Goal: Task Accomplishment & Management: Manage account settings

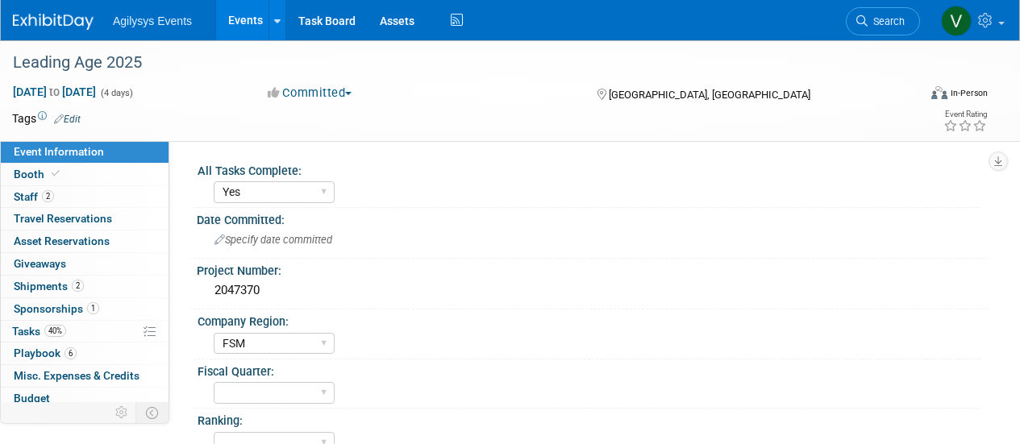
select select "Yes"
select select "FSM"
select select "Yes"
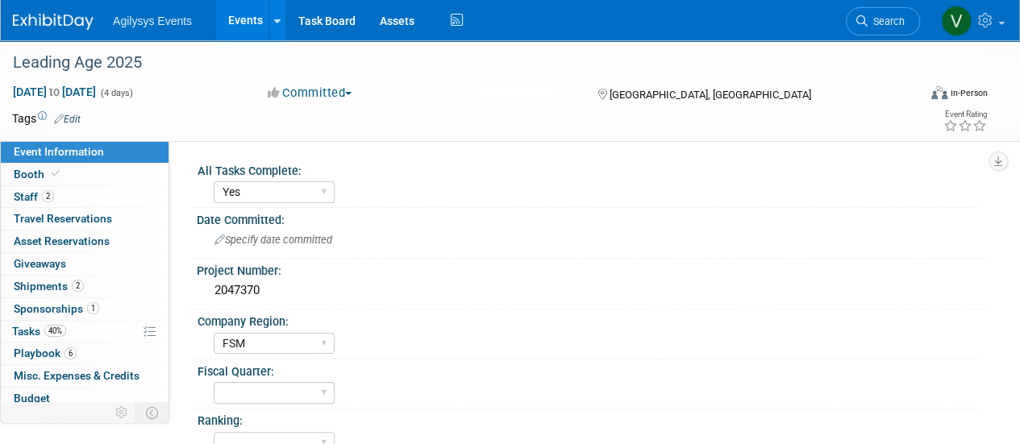
click at [61, 9] on link at bounding box center [63, 13] width 100 height 13
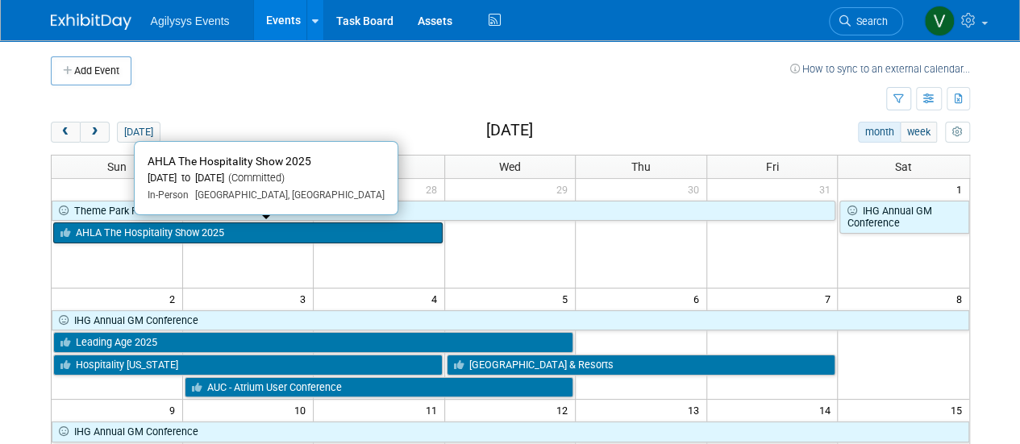
click at [202, 227] on link "AHLA The Hospitality Show 2025" at bounding box center [248, 233] width 390 height 21
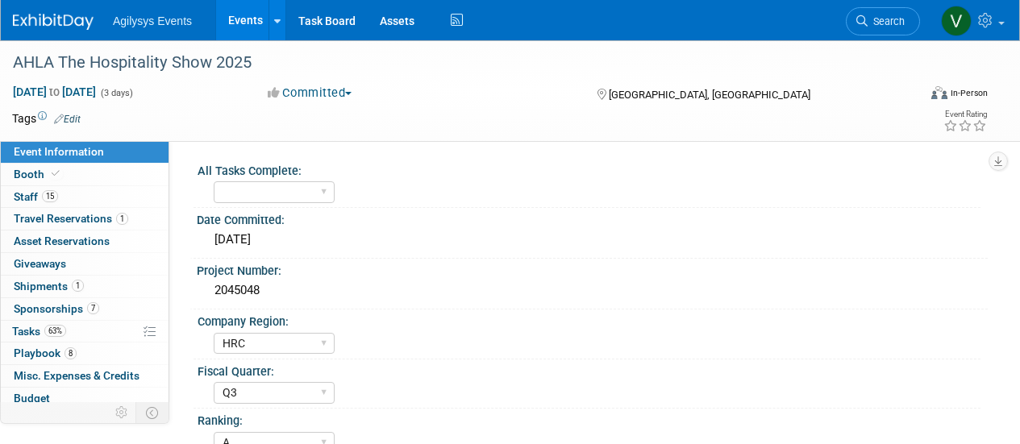
select select "HRC"
select select "Q3"
select select "A"
select select "Yes"
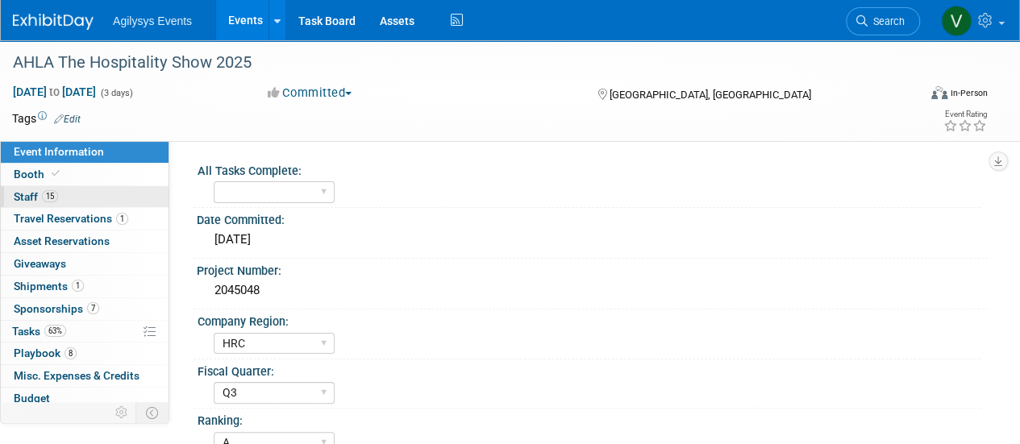
click at [85, 201] on link "15 Staff 15" at bounding box center [85, 197] width 168 height 22
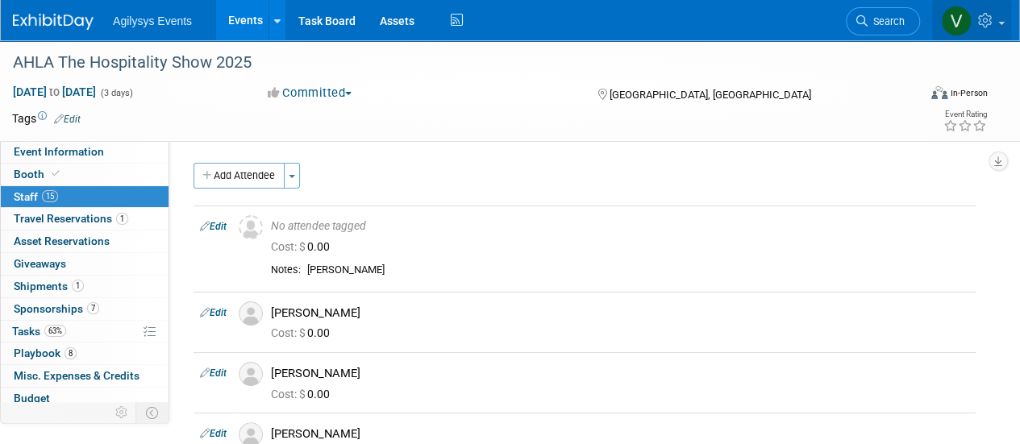
click at [990, 25] on icon at bounding box center [987, 20] width 19 height 15
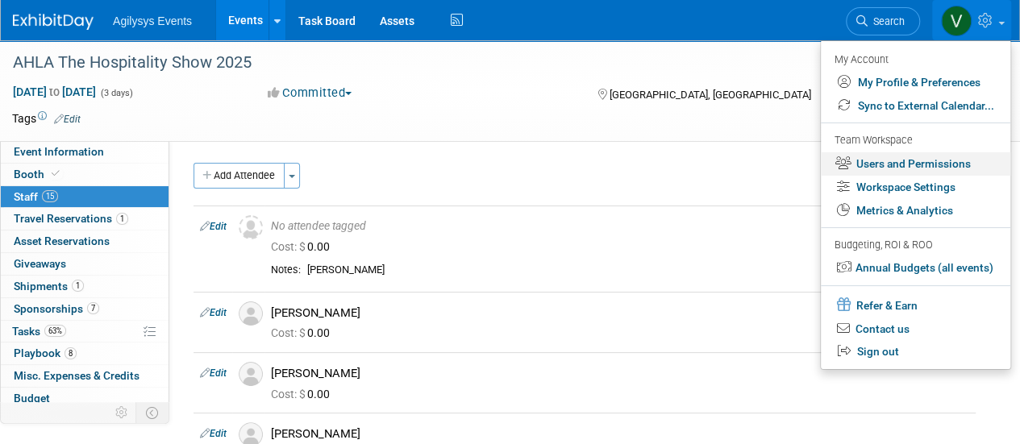
click at [907, 170] on link "Users and Permissions" at bounding box center [916, 163] width 190 height 23
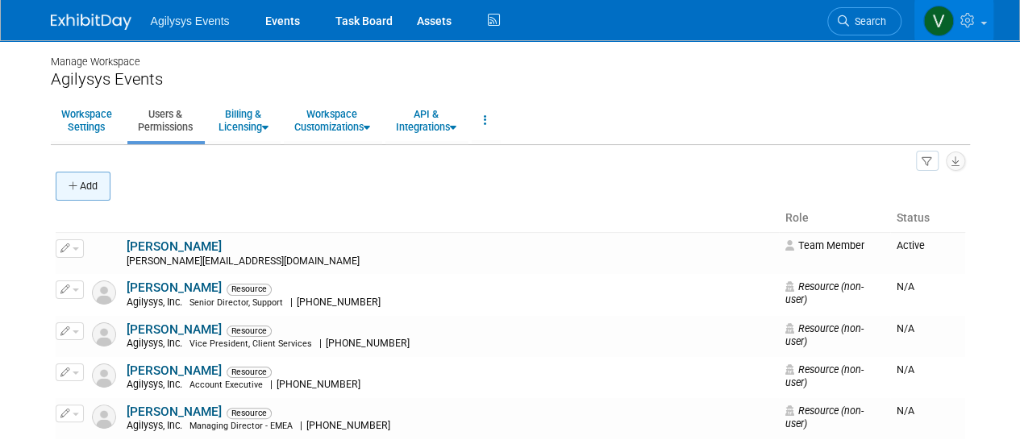
click at [84, 177] on button "Add" at bounding box center [83, 186] width 55 height 29
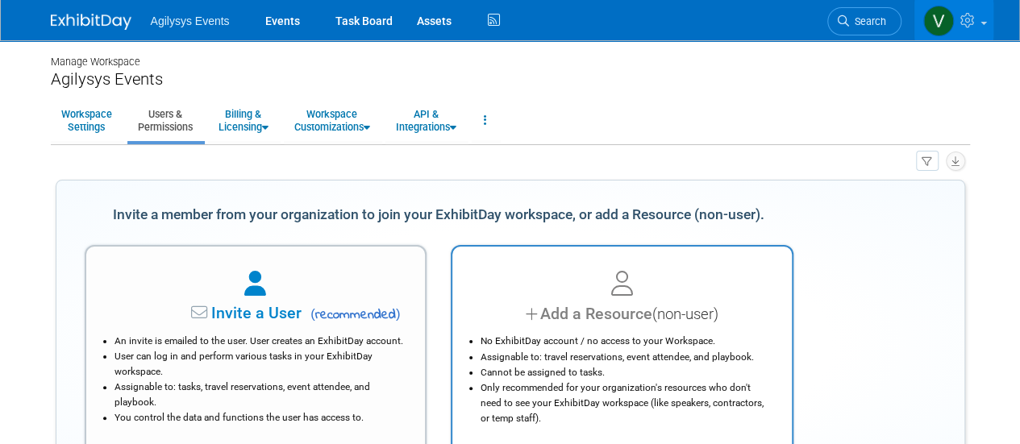
click at [582, 299] on div at bounding box center [622, 284] width 299 height 35
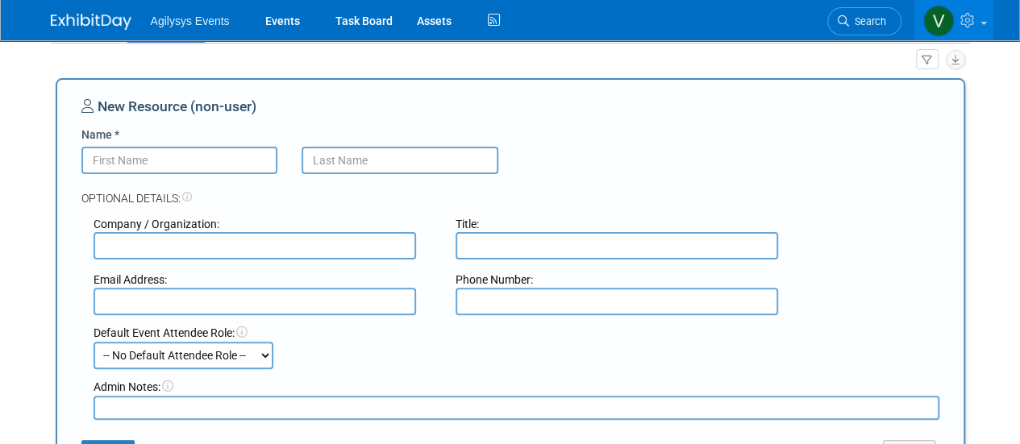
scroll to position [64, 0]
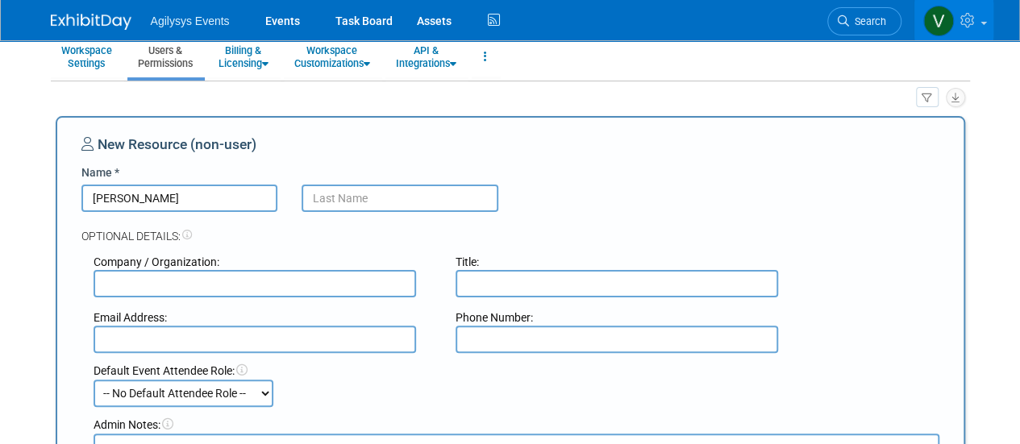
type input "Kim"
click at [176, 331] on input "text" at bounding box center [255, 339] width 323 height 27
paste input "kim.sergent@agilysys.com"
type input "kim.sergent@agilysys.com"
click at [361, 204] on input "text" at bounding box center [400, 198] width 197 height 27
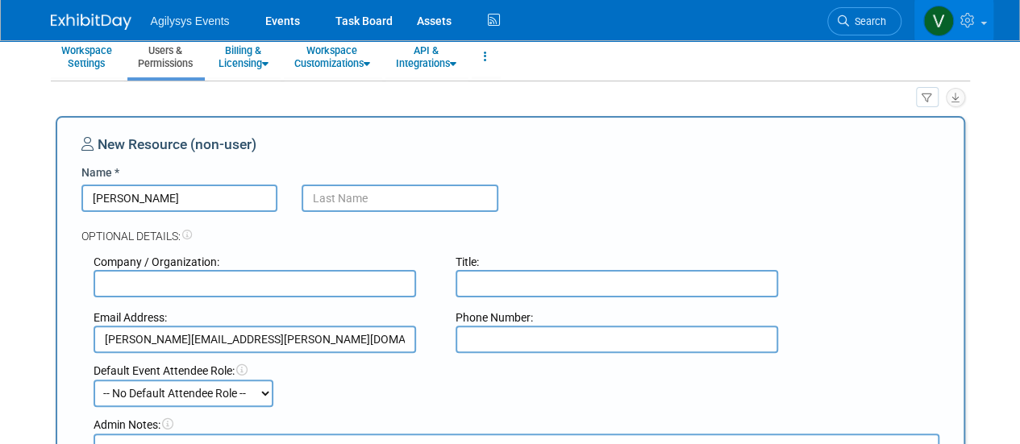
drag, startPoint x: 361, startPoint y: 204, endPoint x: 342, endPoint y: 196, distance: 21.0
click at [342, 196] on input "text" at bounding box center [400, 198] width 197 height 27
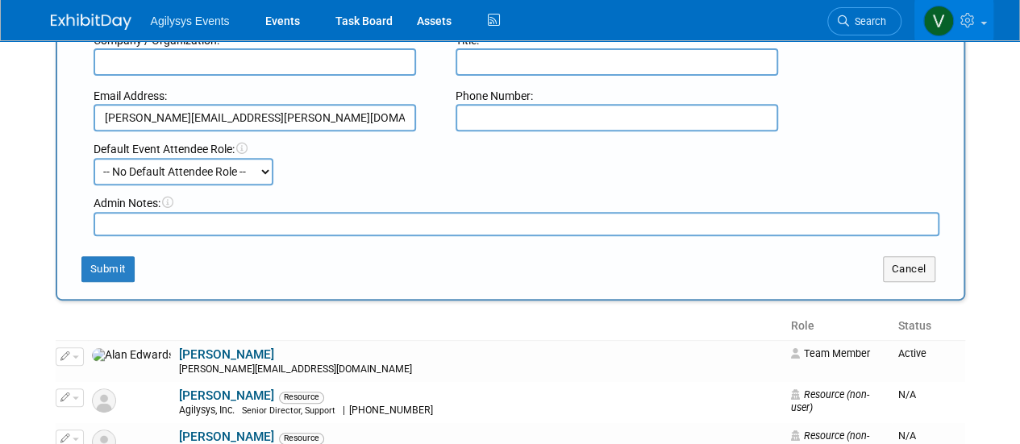
scroll to position [293, 0]
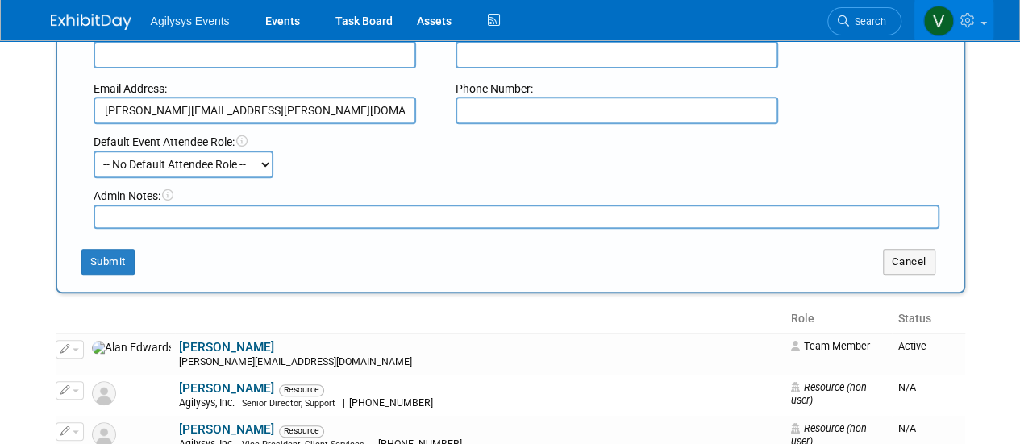
type input "Sergent"
click at [209, 164] on select "-- No Default Attendee Role -- Demonstrator Host Market Development Manager Pla…" at bounding box center [184, 164] width 180 height 27
click at [386, 328] on th at bounding box center [420, 319] width 729 height 27
click at [106, 261] on button "Submit" at bounding box center [107, 262] width 53 height 26
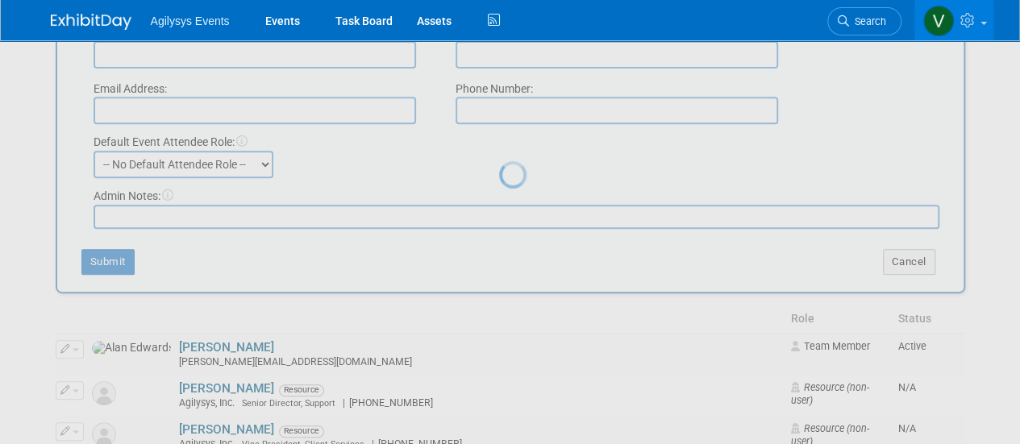
scroll to position [0, 0]
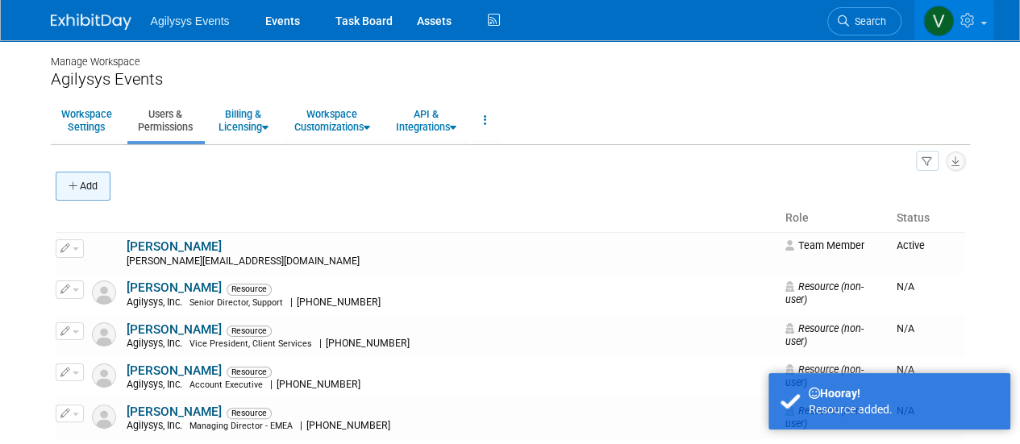
click at [89, 189] on button "Add" at bounding box center [83, 186] width 55 height 29
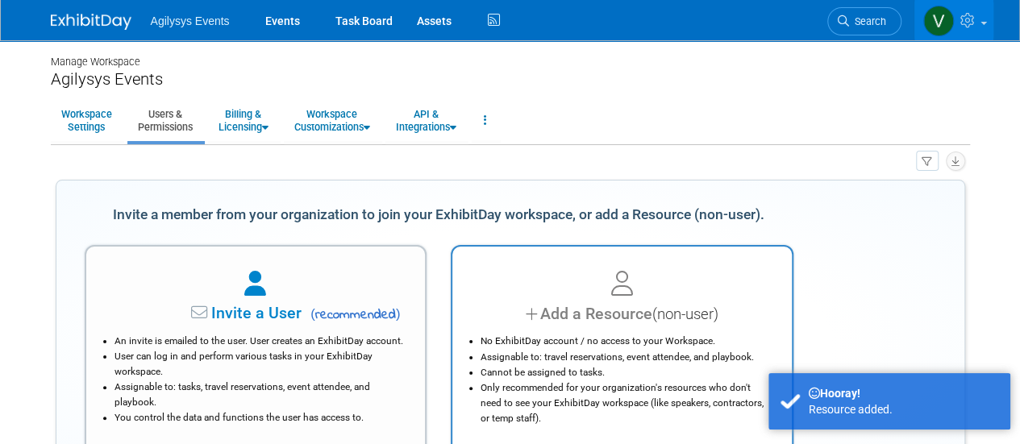
click at [577, 335] on li "No ExhibitDay account / no access to your Workspace." at bounding box center [626, 341] width 291 height 15
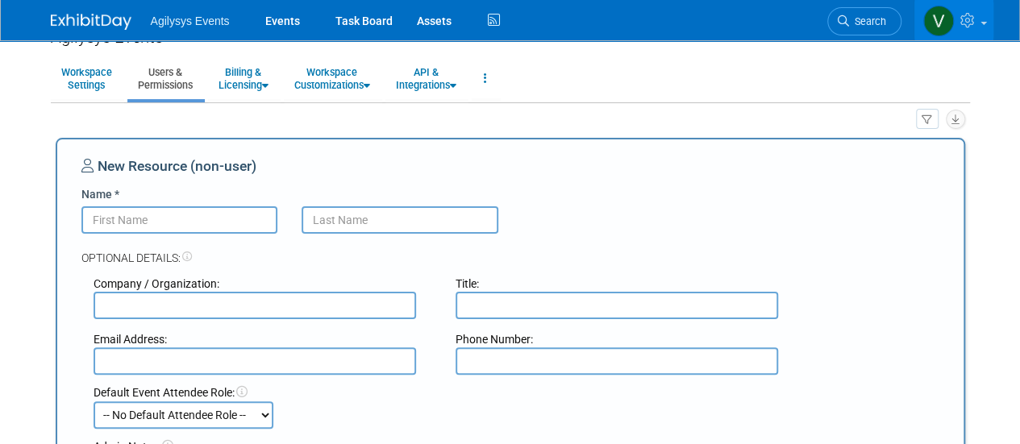
scroll to position [72, 0]
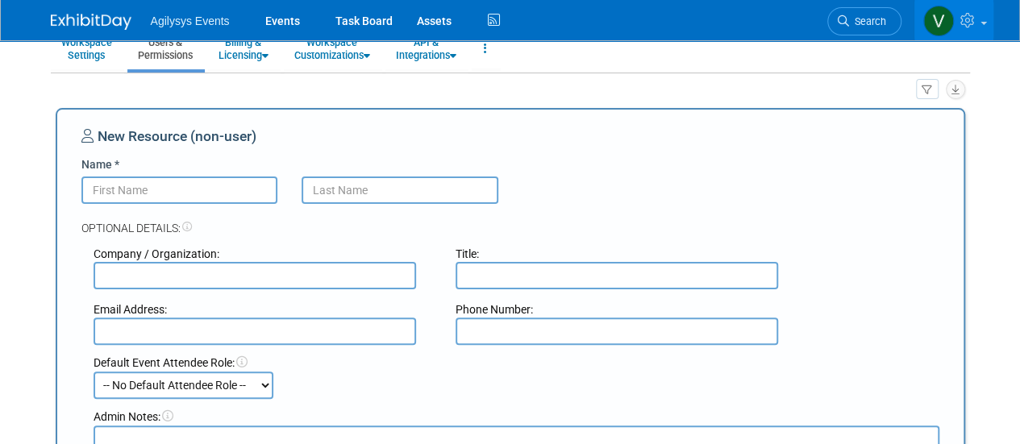
click at [177, 178] on input "Name *" at bounding box center [179, 190] width 197 height 27
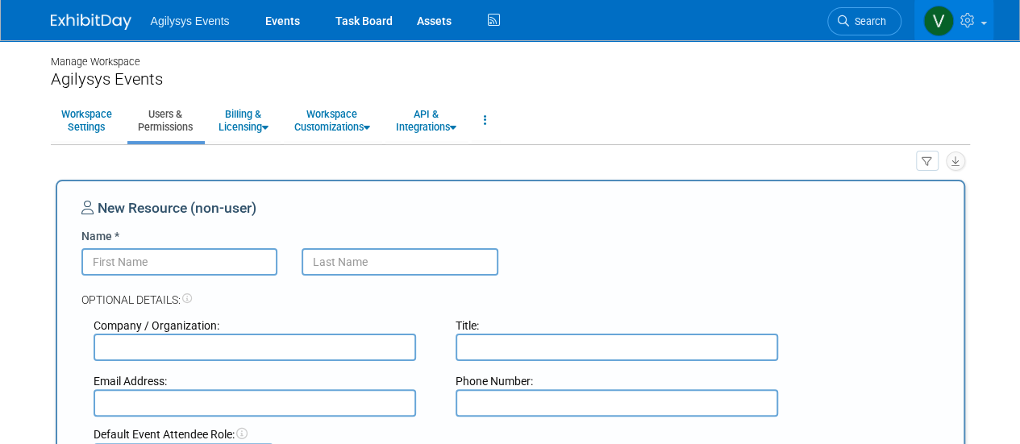
click at [94, 34] on div "Agilysys Events Events Task Board Assets Activity Feed Sign out" at bounding box center [510, 20] width 919 height 40
click at [94, 27] on img at bounding box center [91, 22] width 81 height 16
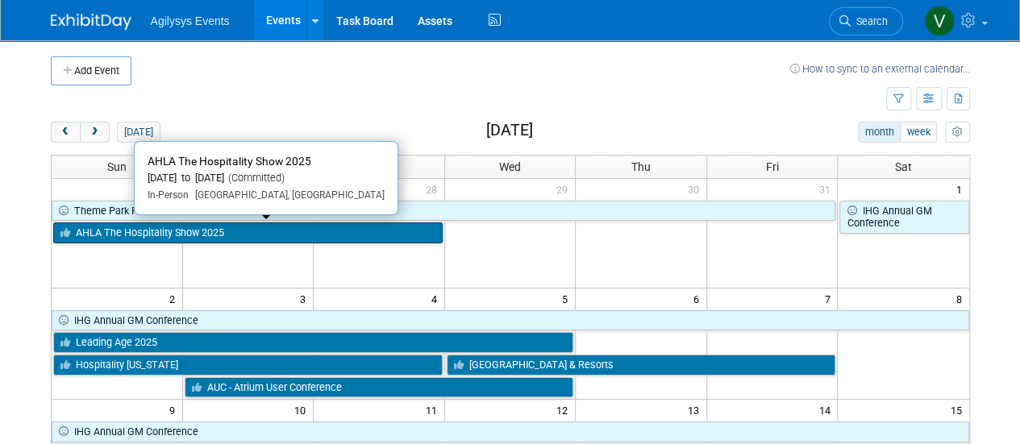
click at [263, 227] on link "AHLA The Hospitality Show 2025" at bounding box center [248, 233] width 390 height 21
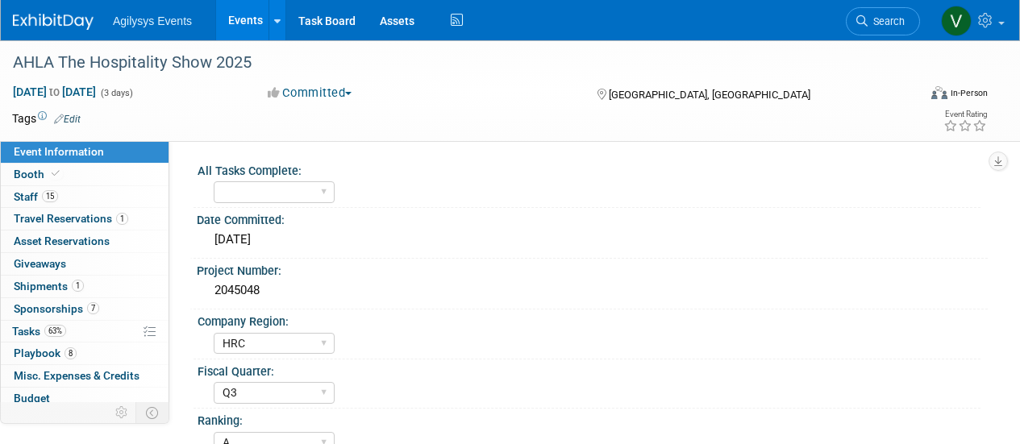
select select "HRC"
select select "Q3"
select select "A"
select select "Yes"
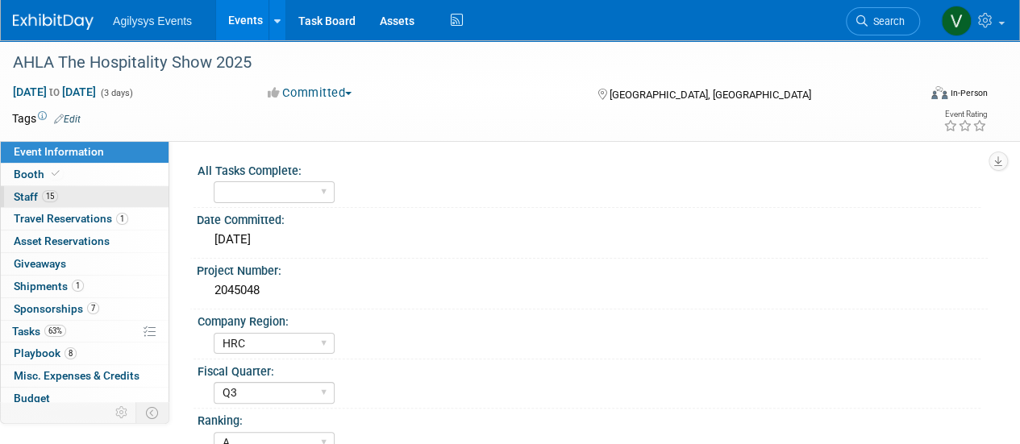
click at [65, 199] on link "15 Staff 15" at bounding box center [85, 197] width 168 height 22
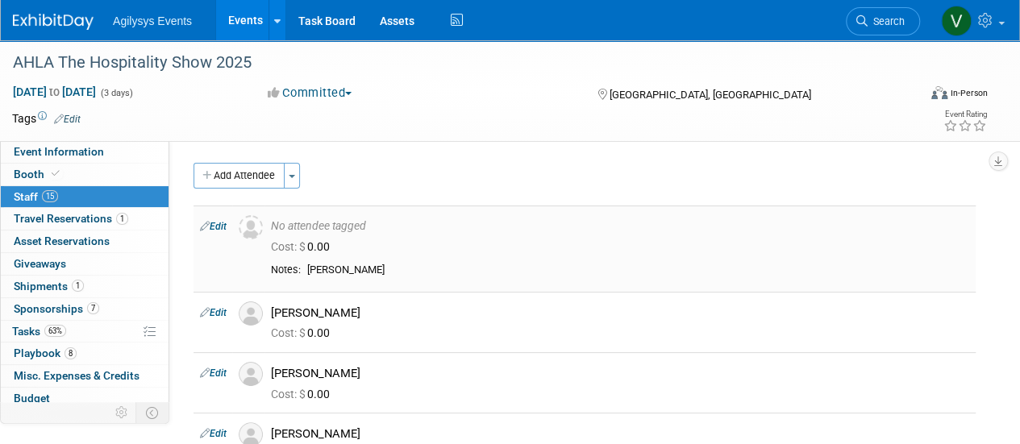
click at [294, 259] on td "No attendee tagged Cost: $ 0.00" at bounding box center [620, 249] width 711 height 86
click at [218, 234] on td "Edit" at bounding box center [213, 249] width 39 height 86
click at [216, 231] on link "Edit" at bounding box center [213, 226] width 27 height 11
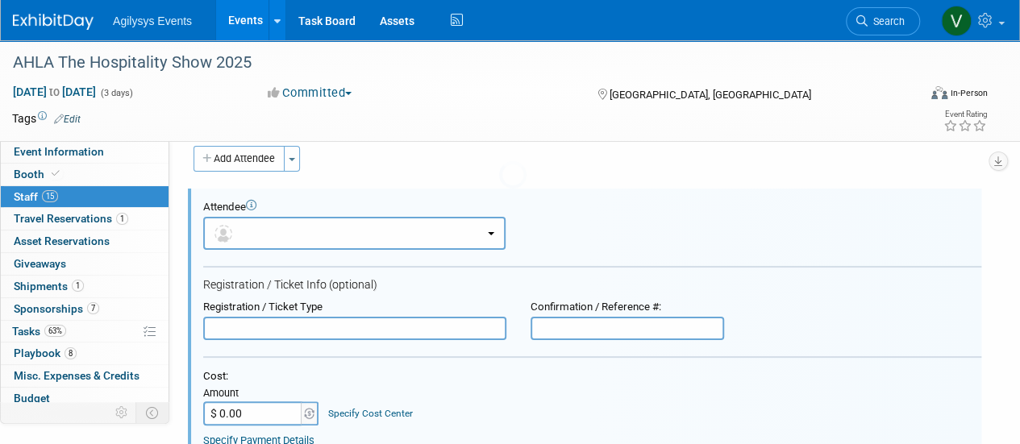
scroll to position [22, 0]
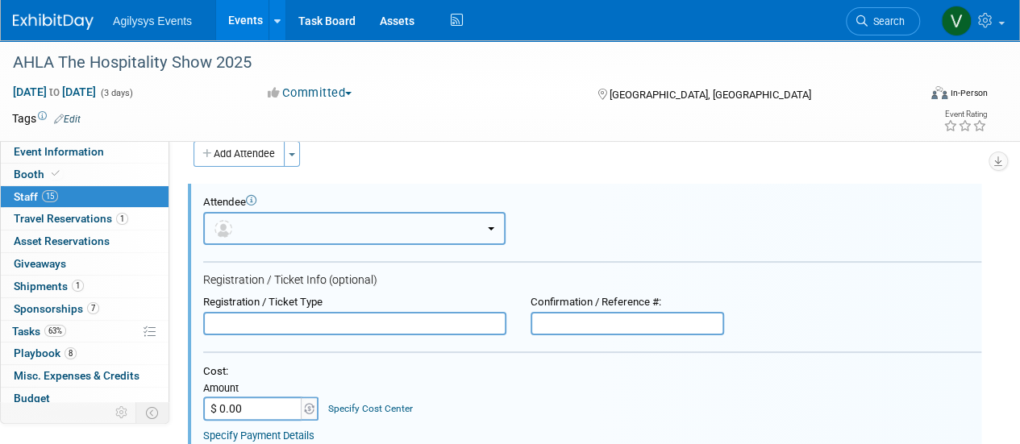
click at [235, 230] on span "button" at bounding box center [226, 228] width 23 height 13
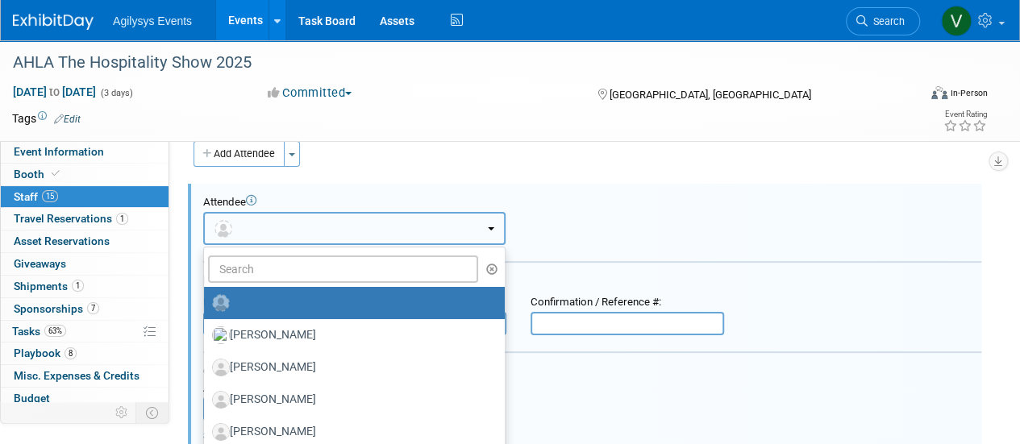
scroll to position [0, 0]
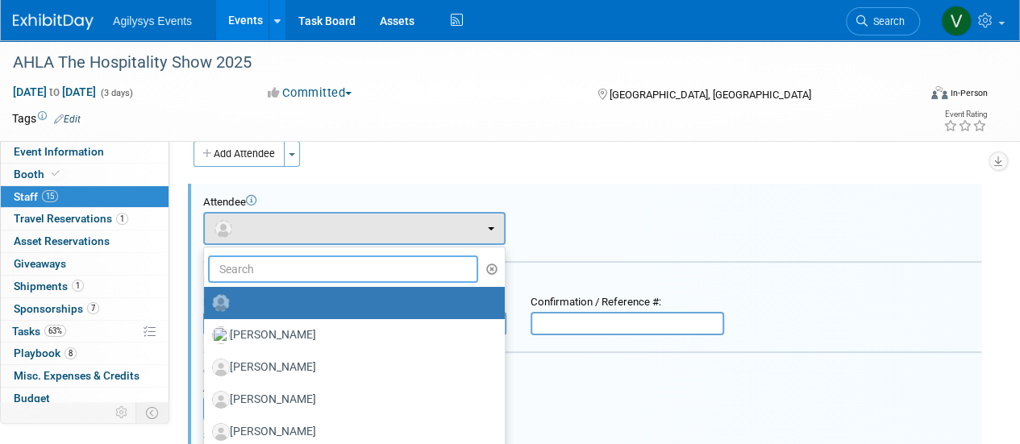
click at [242, 269] on input "text" at bounding box center [343, 269] width 270 height 27
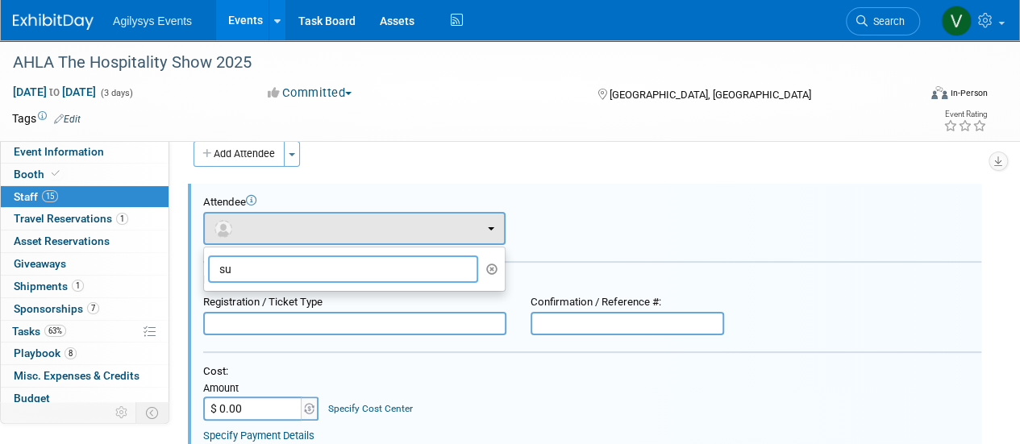
type input "s"
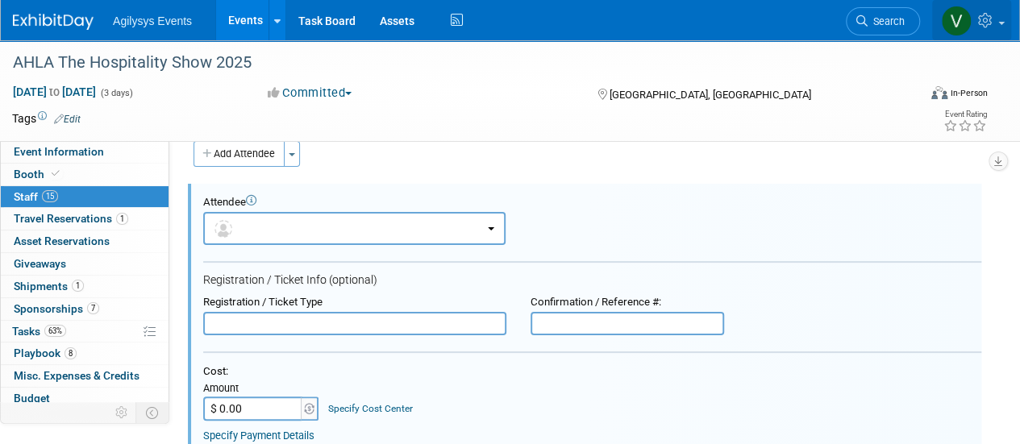
click at [998, 33] on link at bounding box center [971, 20] width 79 height 40
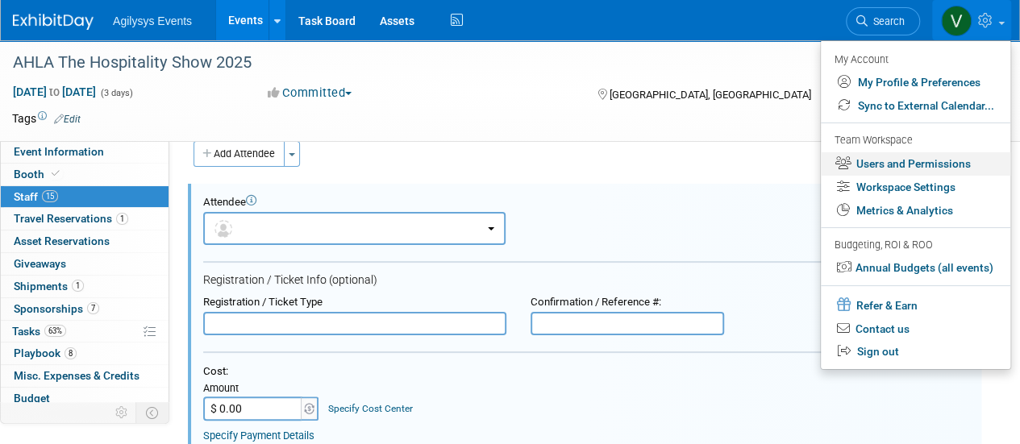
click at [907, 162] on link "Users and Permissions" at bounding box center [916, 163] width 190 height 23
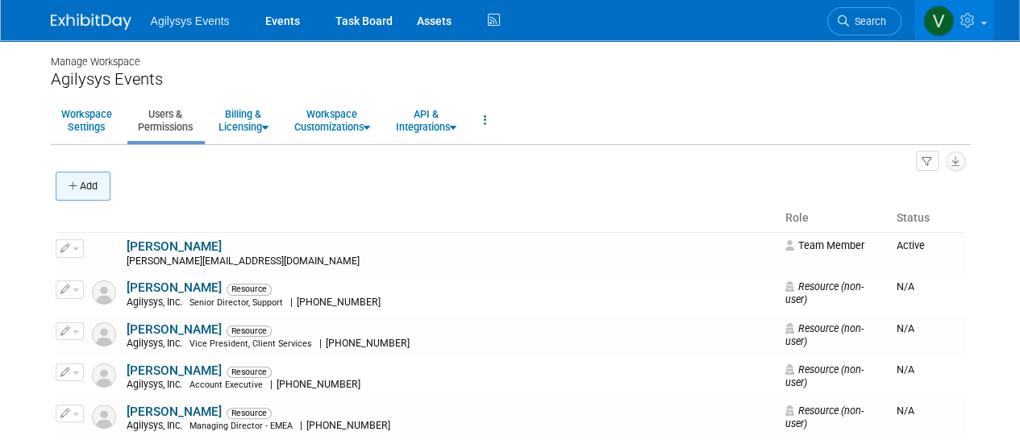
click at [86, 178] on button "Add" at bounding box center [83, 186] width 55 height 29
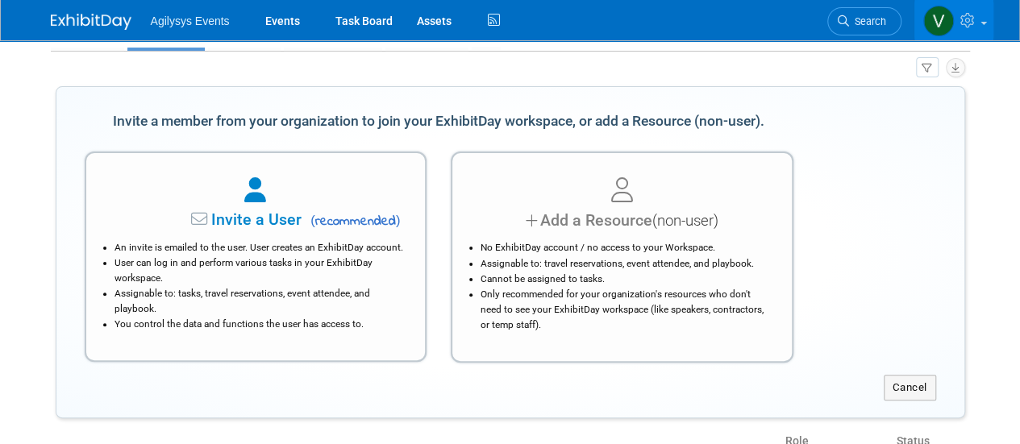
scroll to position [85, 0]
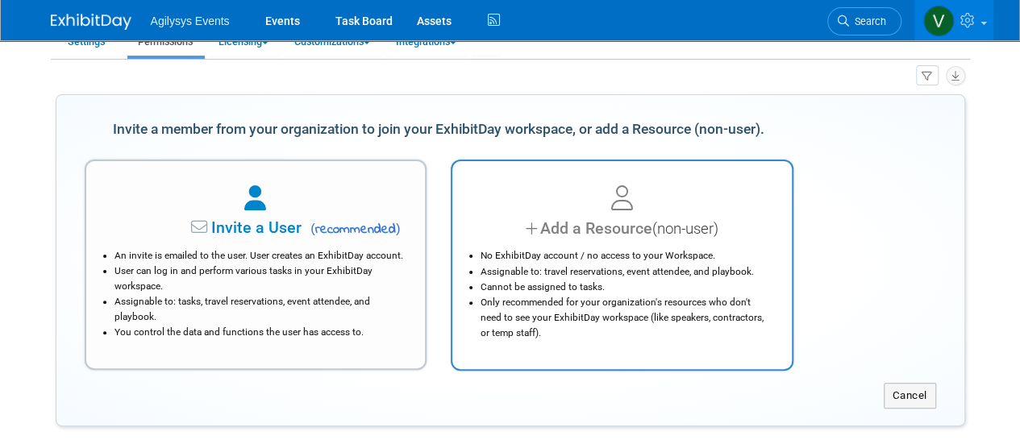
click at [602, 231] on div "Add a Resource (non-user)" at bounding box center [622, 228] width 299 height 23
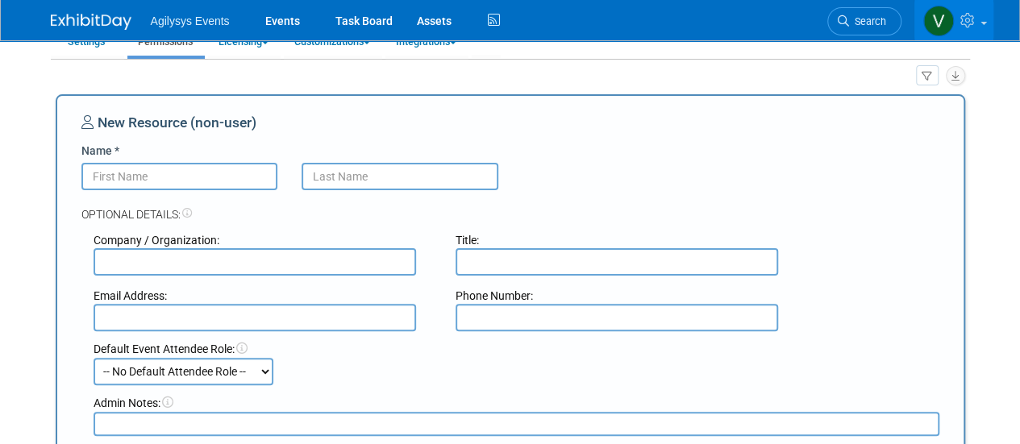
click at [308, 320] on input "text" at bounding box center [255, 317] width 323 height 27
paste input "sudharshan.chary@agilysys.com"
type input "sudharshan.chary@agilysys.com"
click at [197, 178] on input "Name *" at bounding box center [179, 176] width 197 height 27
paste input "sudharshan.chary@agilysys.com"
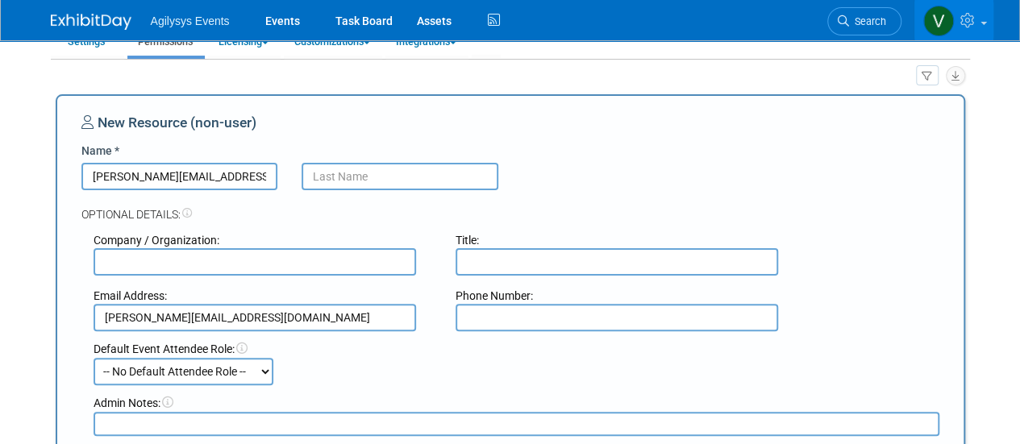
drag, startPoint x: 263, startPoint y: 177, endPoint x: 152, endPoint y: 171, distance: 111.4
click at [152, 171] on input "sudharshan.chary@agilysys.com" at bounding box center [179, 176] width 197 height 27
click at [97, 177] on input "sudharshan" at bounding box center [179, 176] width 197 height 27
type input "Sudharshan"
click at [358, 170] on input "text" at bounding box center [400, 176] width 197 height 27
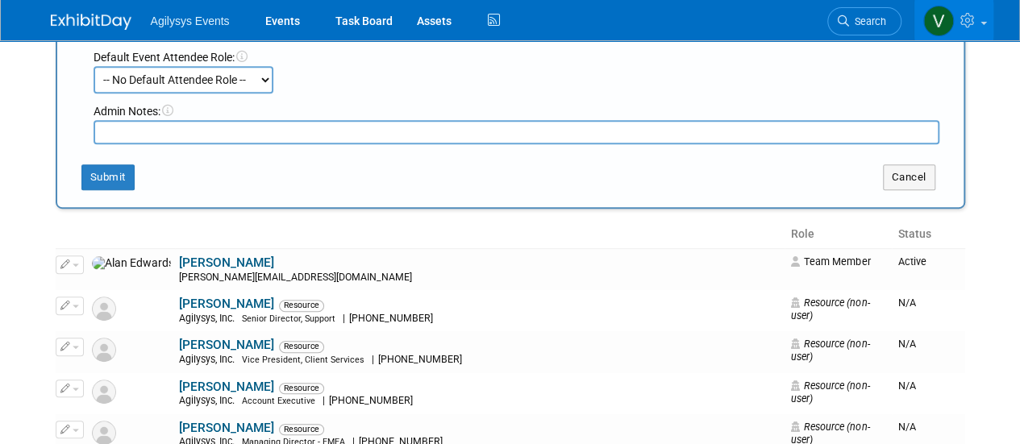
scroll to position [400, 0]
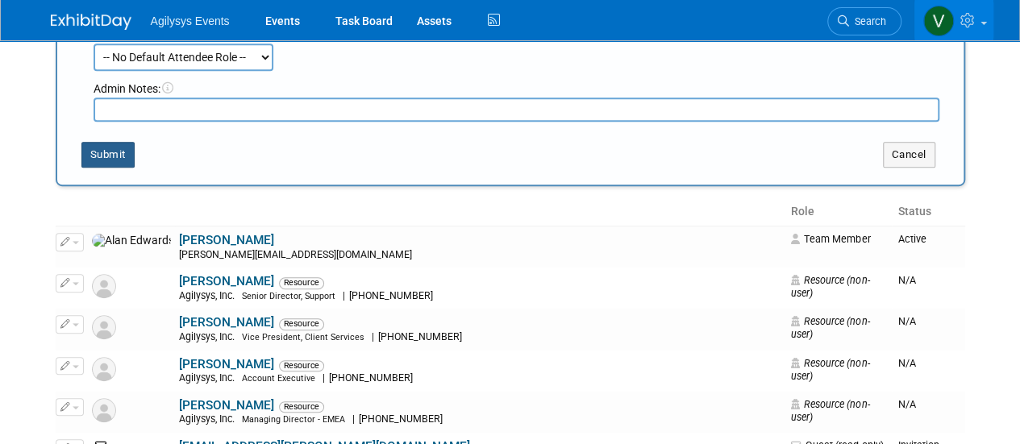
type input "Chary"
click at [100, 152] on button "Submit" at bounding box center [107, 155] width 53 height 26
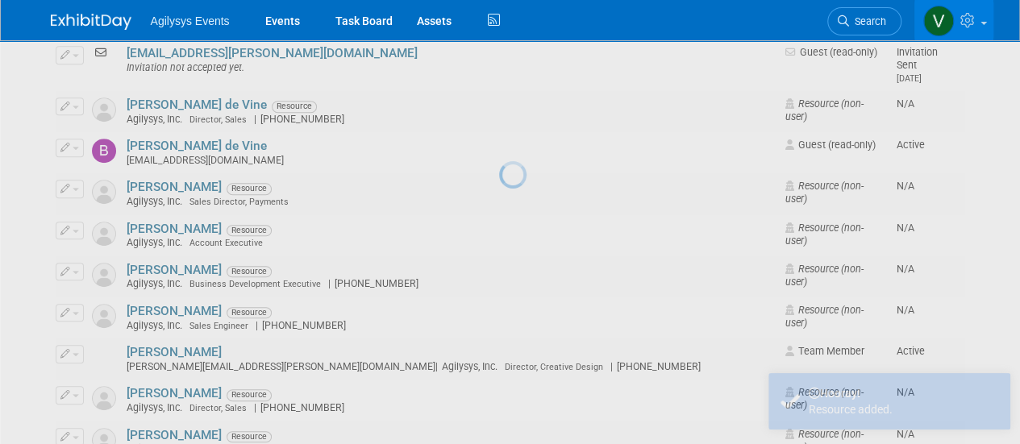
scroll to position [6, 0]
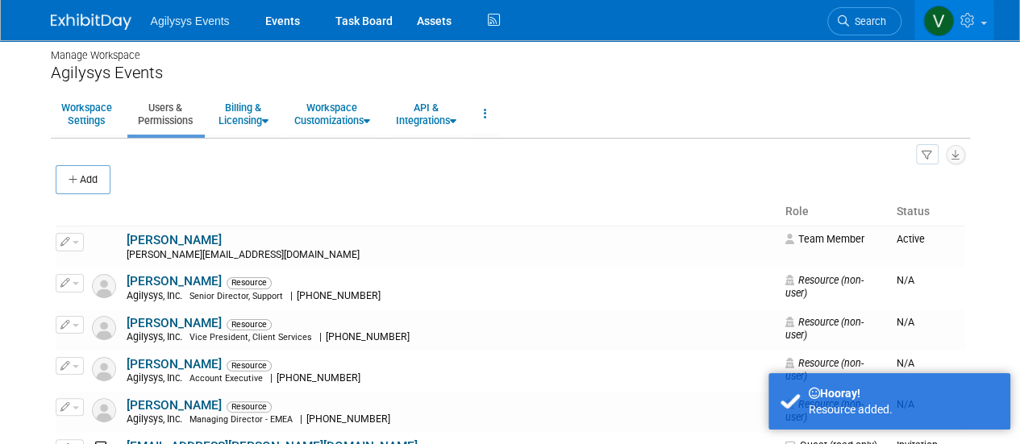
click at [80, 32] on div "Agilysys Events Events Task Board Assets Activity Feed Sign out" at bounding box center [510, 20] width 919 height 40
click at [78, 27] on img at bounding box center [91, 22] width 81 height 16
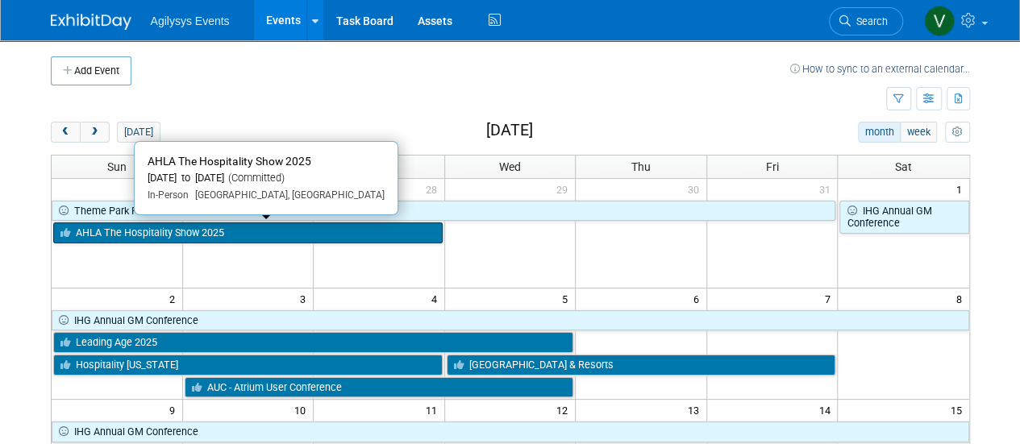
click at [236, 229] on link "AHLA The Hospitality Show 2025" at bounding box center [248, 233] width 390 height 21
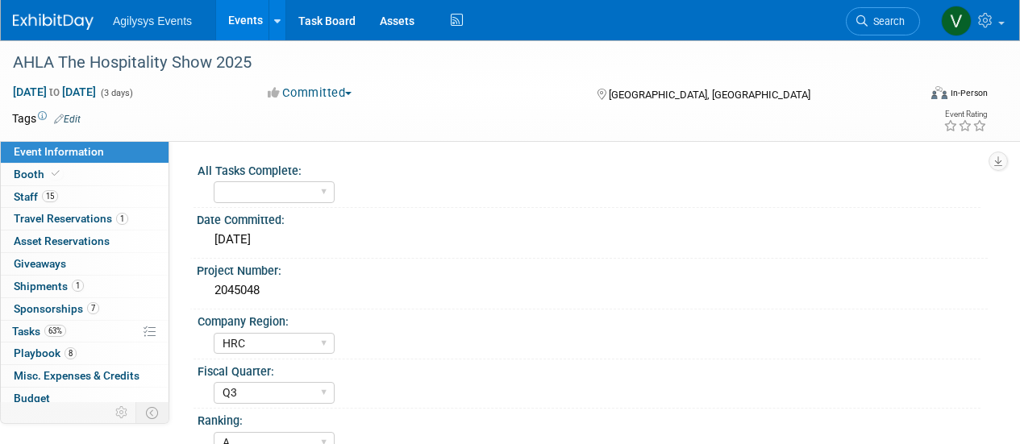
select select "HRC"
select select "Q3"
select select "A"
select select "Yes"
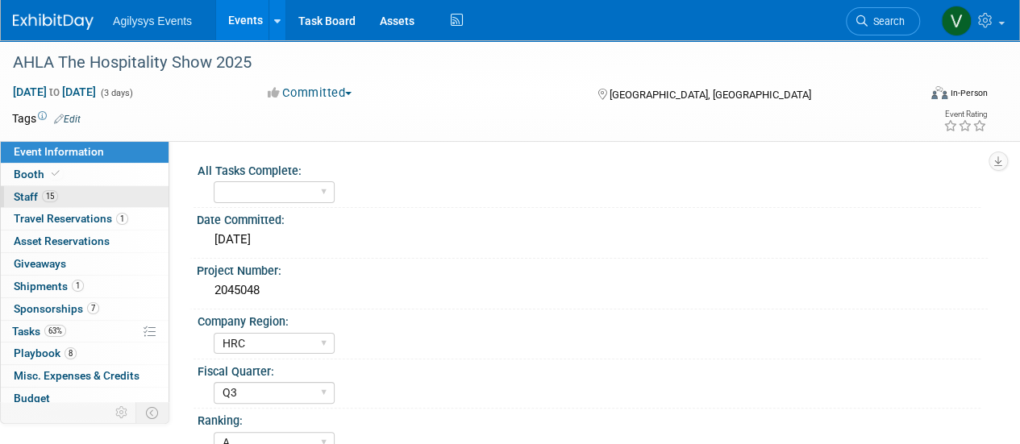
click at [69, 199] on link "15 Staff 15" at bounding box center [85, 197] width 168 height 22
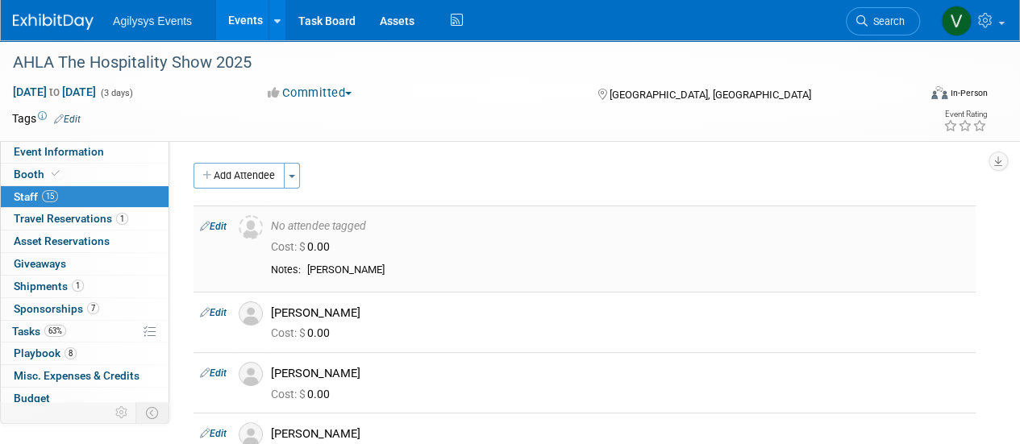
click at [219, 231] on link "Edit" at bounding box center [213, 226] width 27 height 11
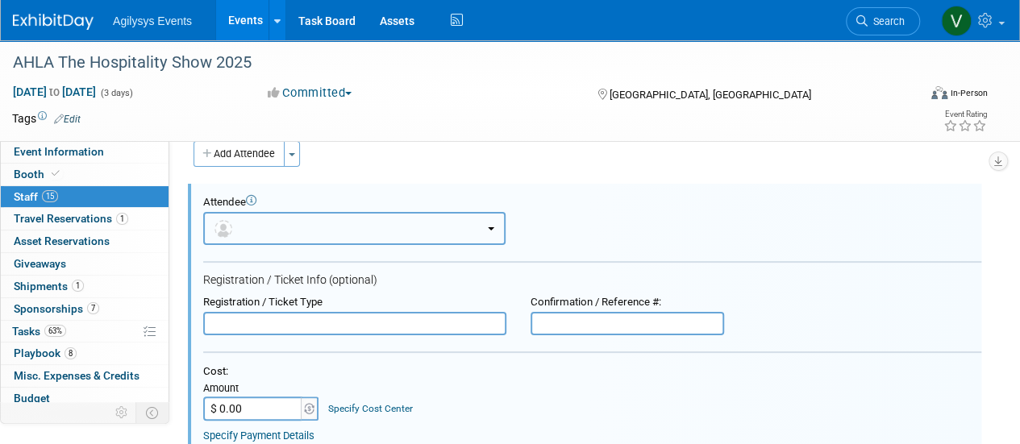
click at [272, 233] on button "button" at bounding box center [354, 228] width 302 height 33
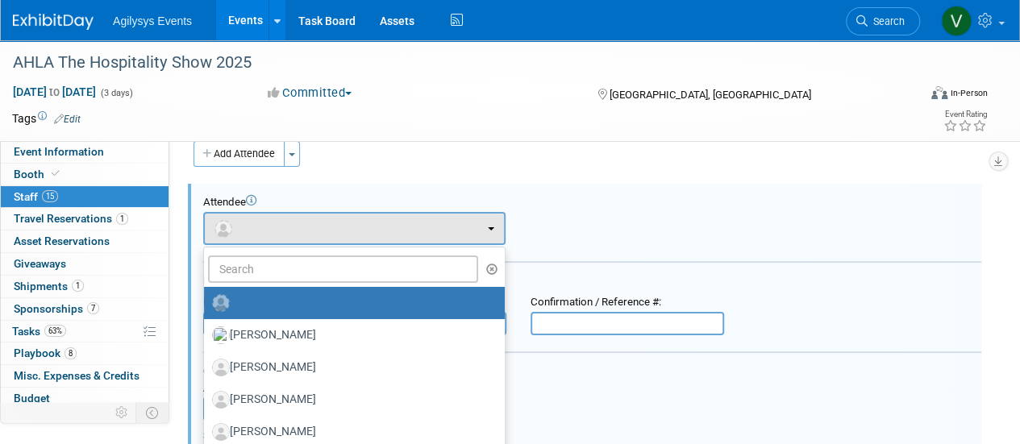
click at [262, 287] on link at bounding box center [354, 303] width 301 height 32
click at [257, 279] on input "text" at bounding box center [343, 269] width 270 height 27
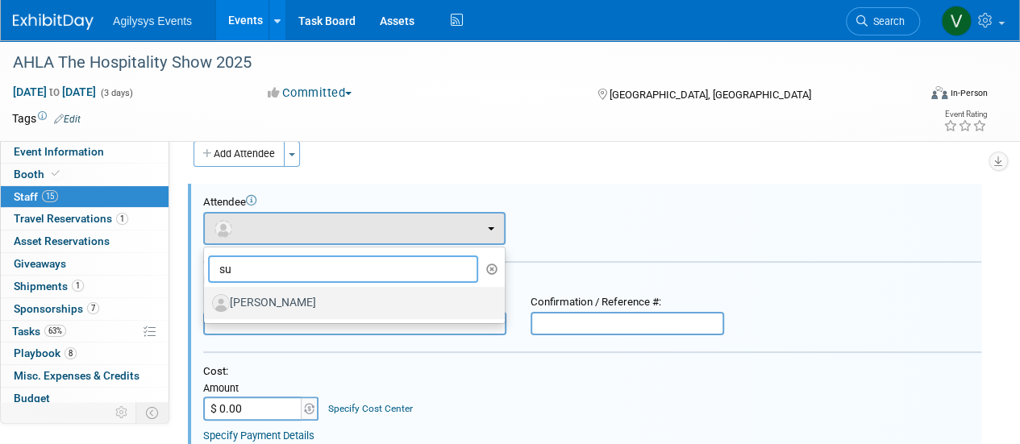
type input "su"
click at [282, 301] on label "[PERSON_NAME]" at bounding box center [350, 303] width 277 height 26
click at [206, 301] on input "[PERSON_NAME]" at bounding box center [201, 301] width 10 height 10
select select "9dace82f-f2da-4868-ba21-56c481effed5"
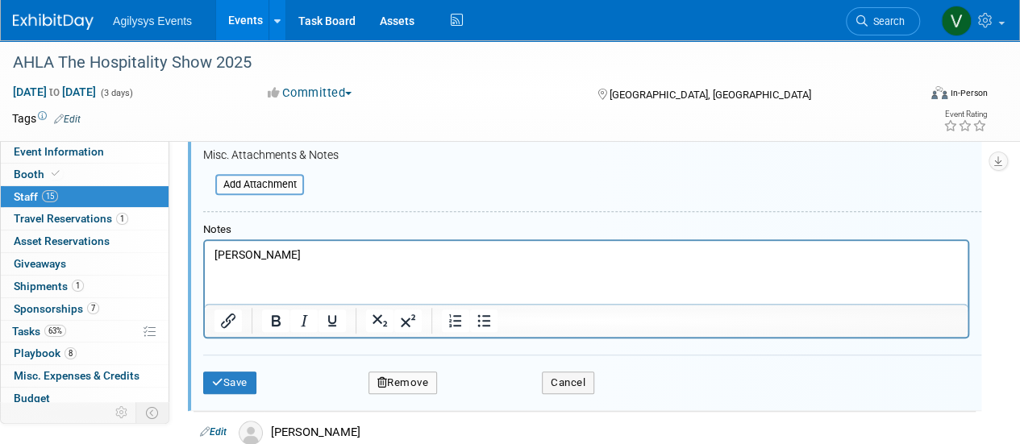
scroll to position [428, 0]
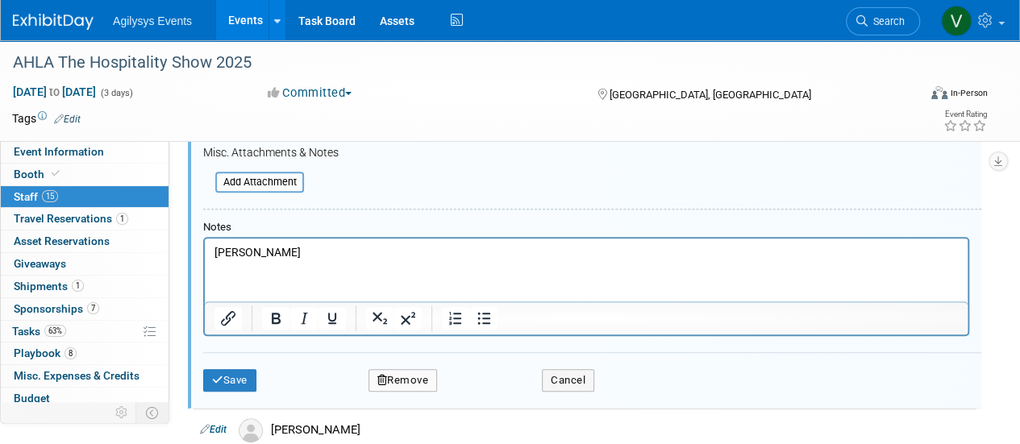
drag, startPoint x: 336, startPoint y: 266, endPoint x: 245, endPoint y: 246, distance: 92.6
click at [245, 246] on html "[PERSON_NAME]" at bounding box center [586, 250] width 763 height 23
drag, startPoint x: 318, startPoint y: 259, endPoint x: 203, endPoint y: 256, distance: 114.6
click at [205, 256] on html "[PERSON_NAME]" at bounding box center [586, 250] width 763 height 23
click at [248, 369] on button "Save" at bounding box center [229, 380] width 53 height 23
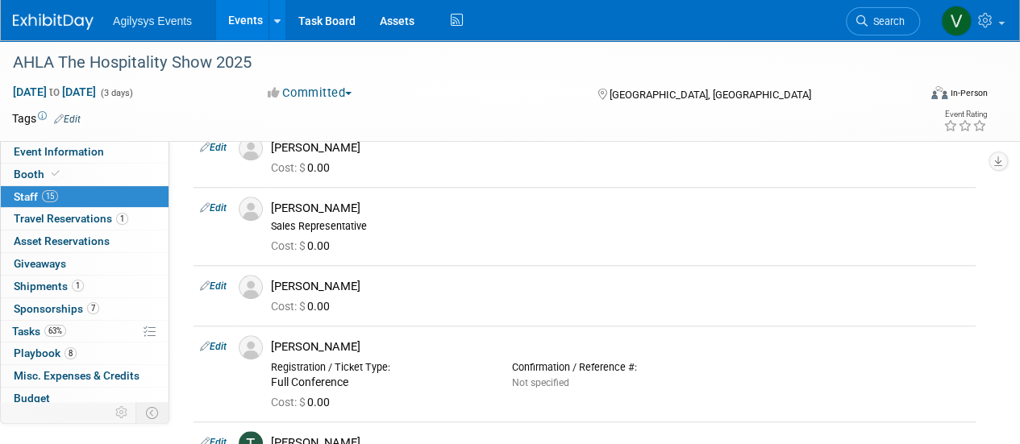
scroll to position [685, 0]
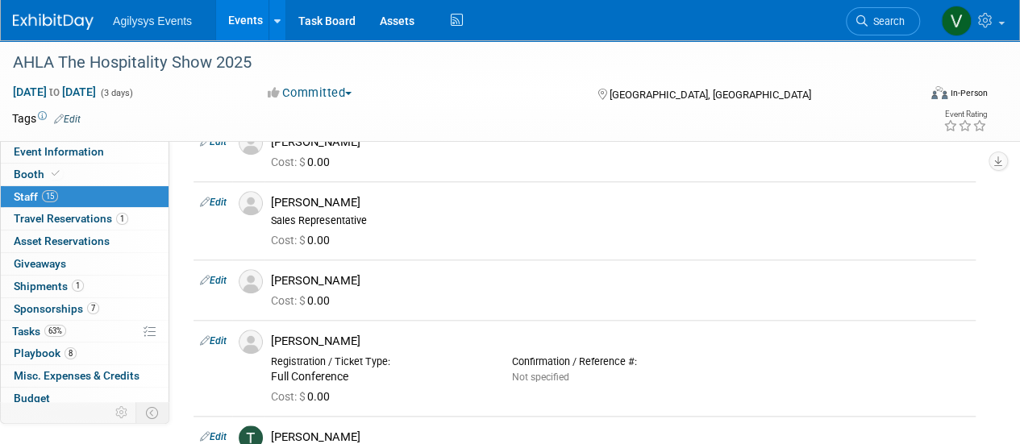
drag, startPoint x: 1009, startPoint y: 262, endPoint x: 1002, endPoint y: 309, distance: 47.3
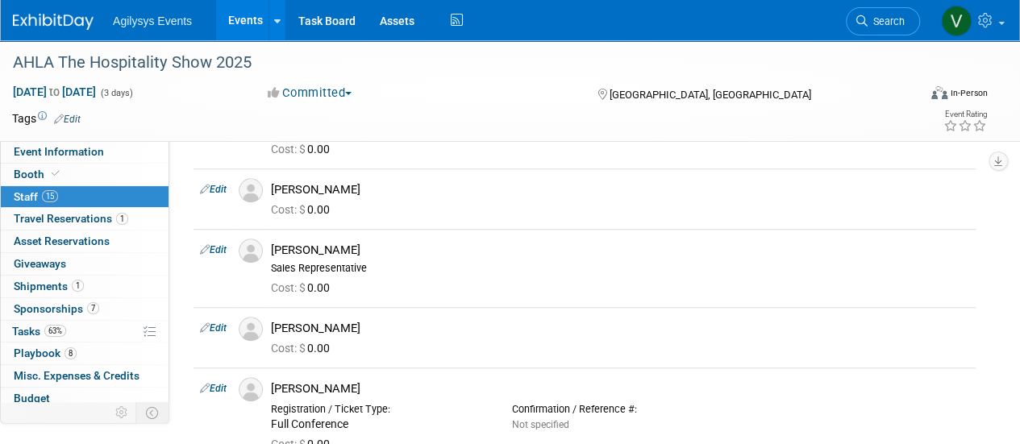
scroll to position [636, 0]
click at [217, 333] on td "Edit" at bounding box center [213, 339] width 39 height 60
click at [216, 325] on link "Edit" at bounding box center [213, 329] width 27 height 11
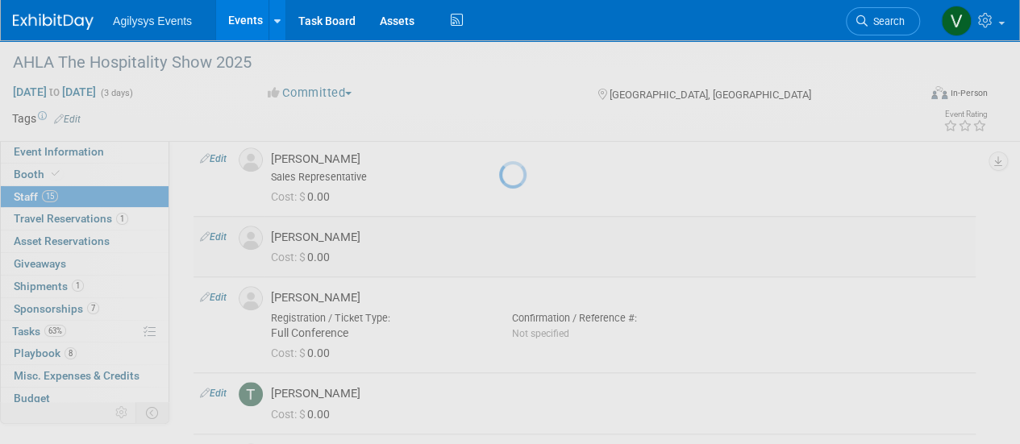
select select "9dace82f-f2da-4868-ba21-56c481effed5"
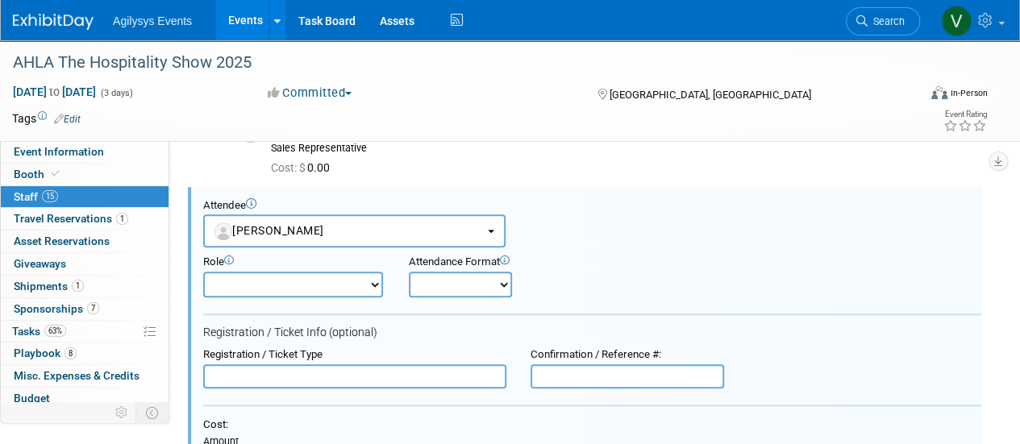
scroll to position [0, 0]
click at [351, 383] on input "text" at bounding box center [354, 377] width 303 height 24
type input "Full Conference"
click at [458, 280] on select "Onsite Remote" at bounding box center [460, 285] width 103 height 26
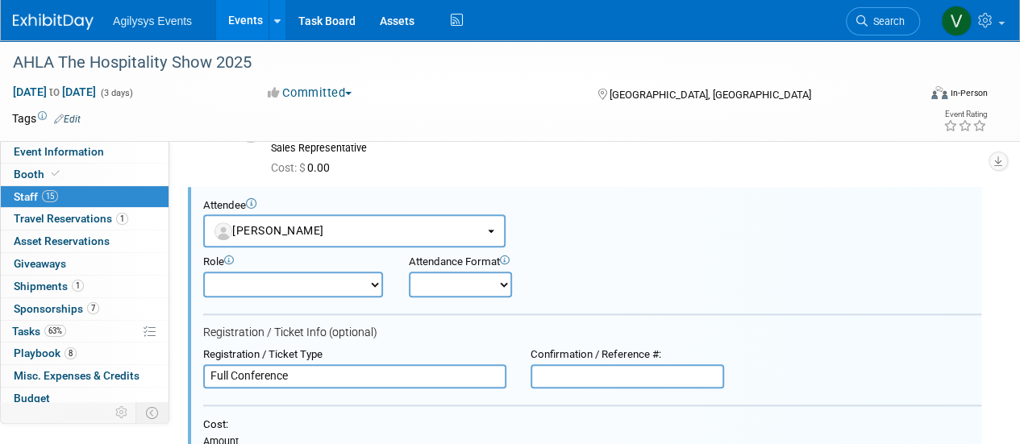
click at [387, 374] on input "Full Conference" at bounding box center [354, 377] width 303 height 24
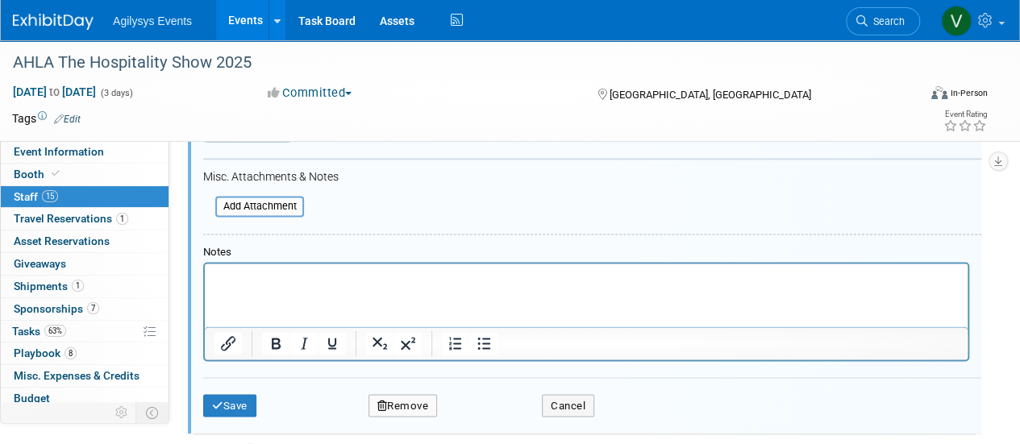
scroll to position [1148, 0]
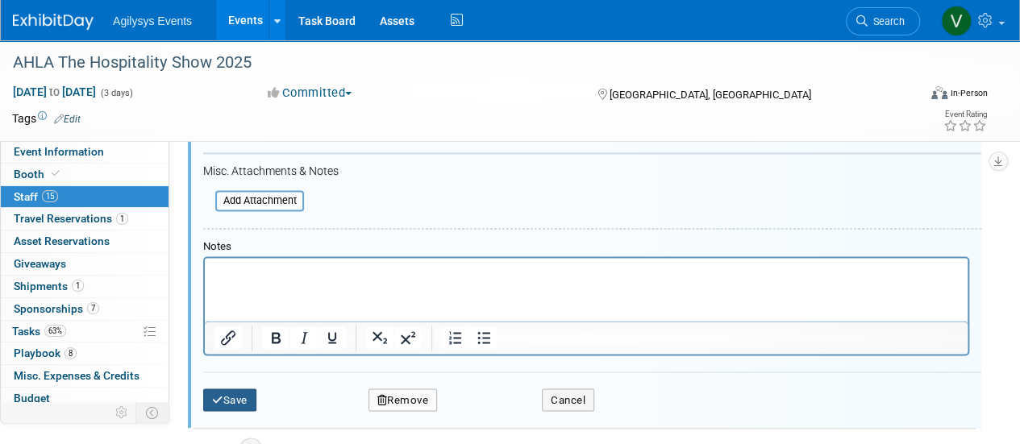
click at [239, 394] on button "Save" at bounding box center [229, 400] width 53 height 23
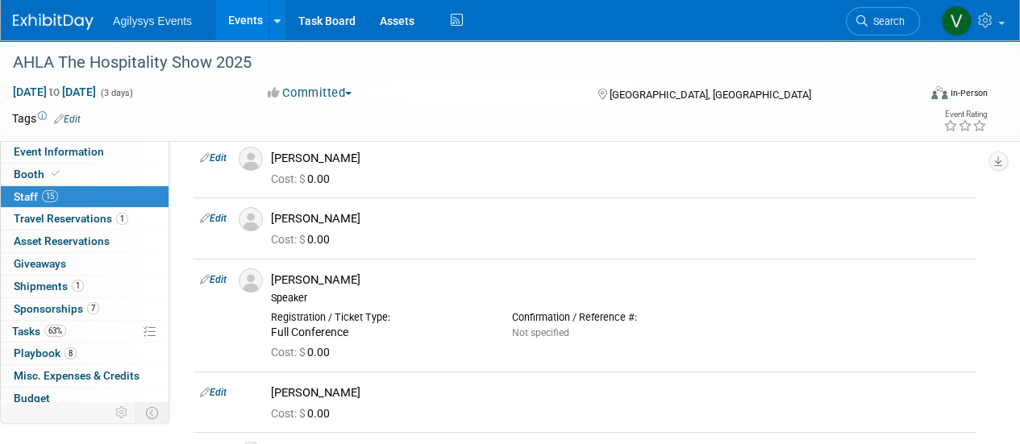
scroll to position [25, 0]
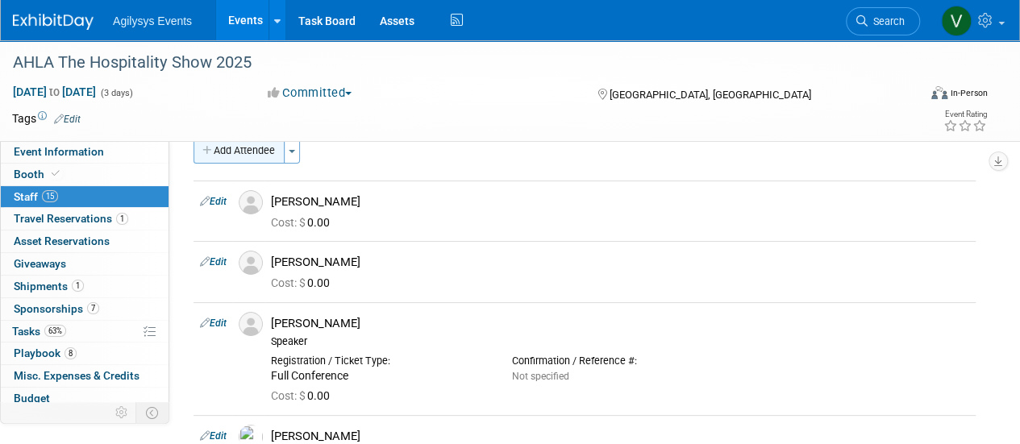
click at [227, 150] on button "Add Attendee" at bounding box center [239, 151] width 91 height 26
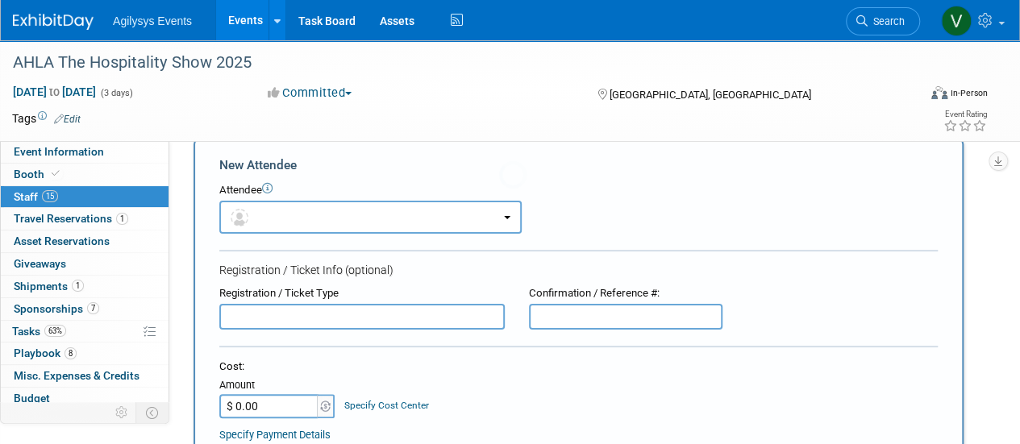
scroll to position [0, 0]
click at [290, 202] on button "button" at bounding box center [370, 217] width 302 height 33
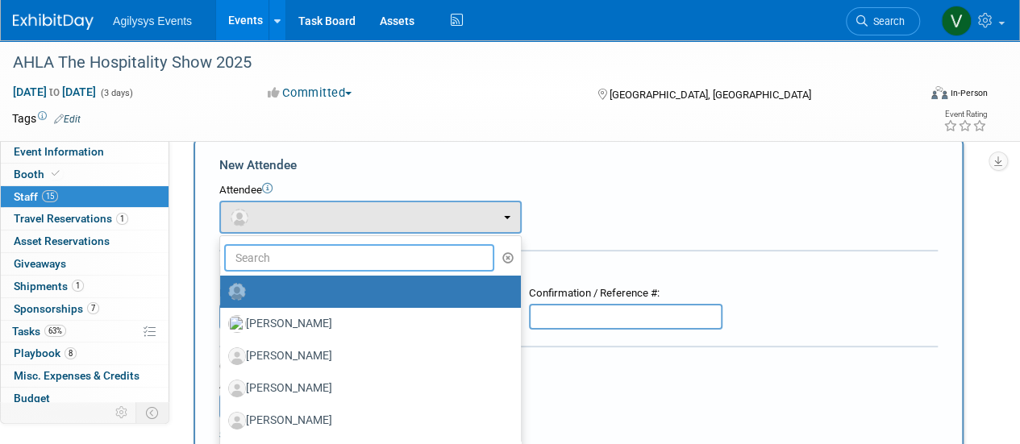
click at [270, 256] on input "text" at bounding box center [359, 257] width 270 height 27
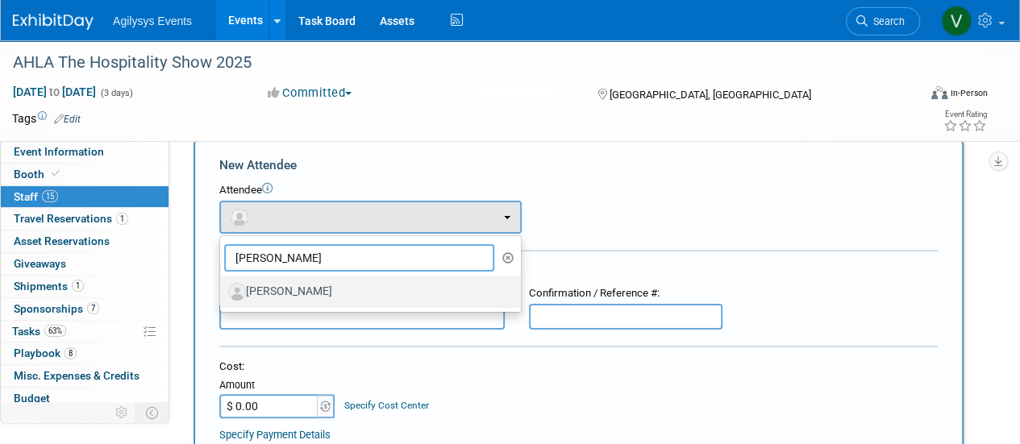
type input "[PERSON_NAME]"
click at [287, 298] on label "[PERSON_NAME]" at bounding box center [366, 292] width 277 height 26
click at [223, 295] on input "[PERSON_NAME]" at bounding box center [217, 290] width 10 height 10
select select "d0309752-1978-498b-b117-7125cc7410d7"
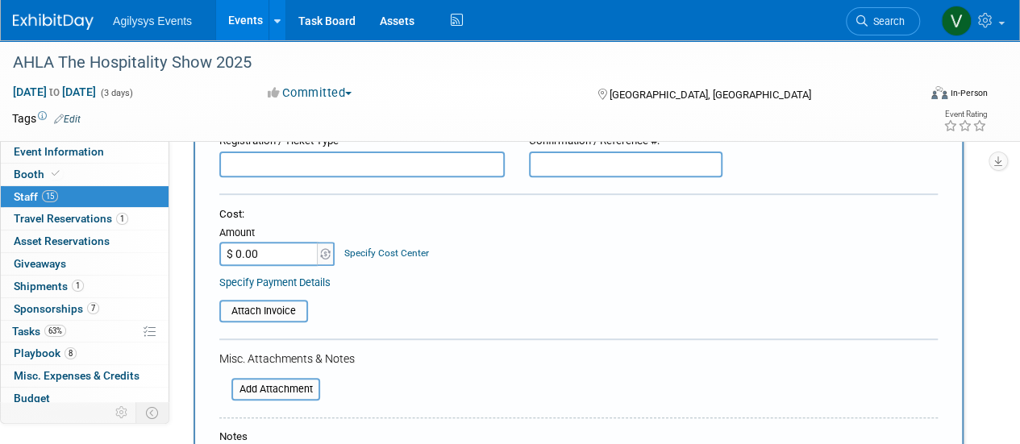
scroll to position [410, 0]
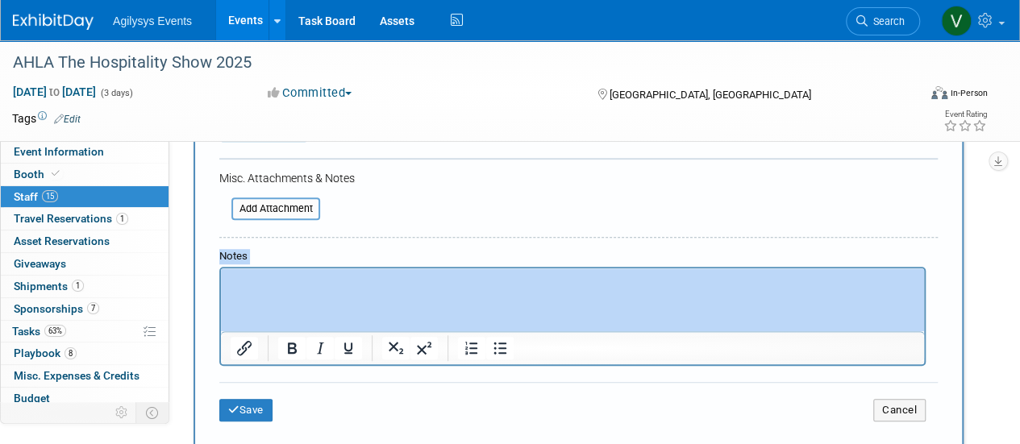
drag, startPoint x: 1079, startPoint y: 463, endPoint x: 452, endPoint y: 322, distance: 643.1
click at [238, 410] on icon "submit" at bounding box center [233, 410] width 11 height 10
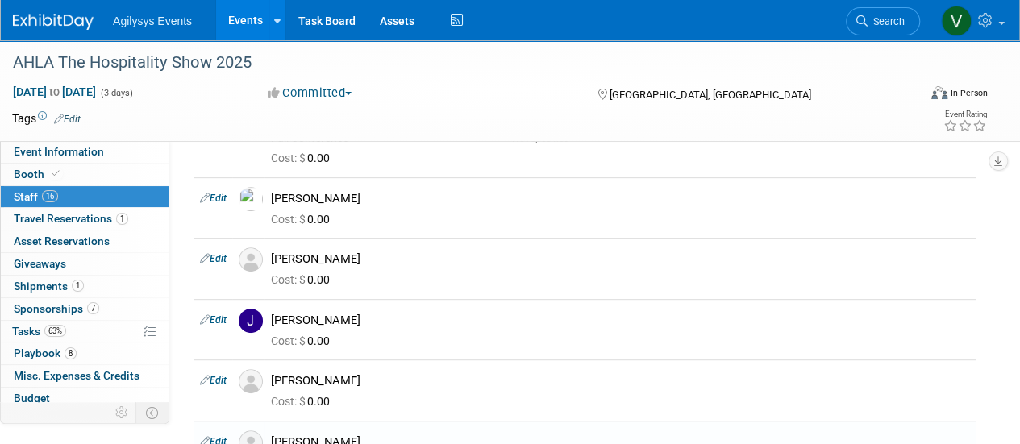
scroll to position [0, 0]
